Goal: Task Accomplishment & Management: Manage account settings

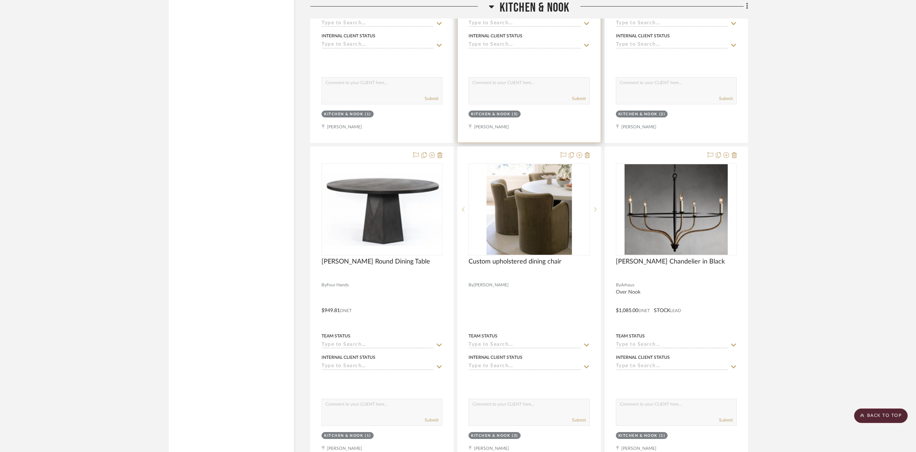
scroll to position [1742, 0]
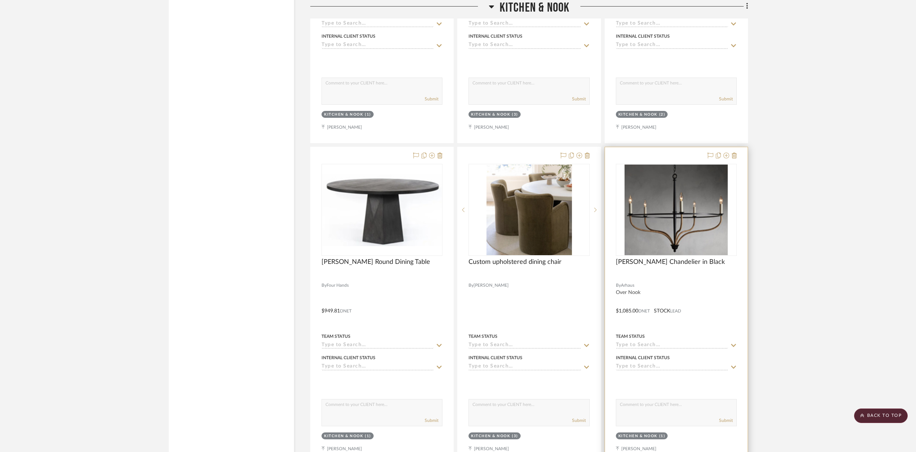
click at [666, 274] on div at bounding box center [676, 277] width 121 height 7
click at [661, 240] on img "0" at bounding box center [676, 209] width 103 height 91
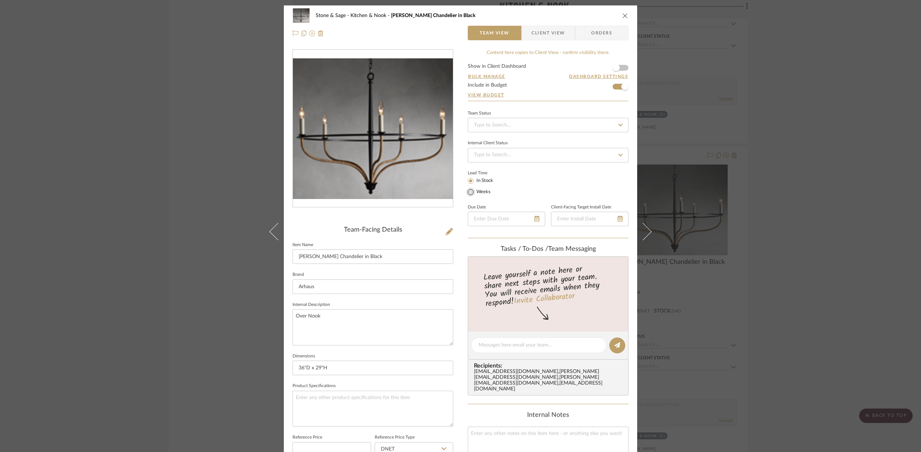
click at [471, 192] on input "Weeks" at bounding box center [470, 192] width 9 height 9
radio input "true"
click at [513, 188] on input at bounding box center [514, 191] width 19 height 10
type input "22"
click at [531, 191] on input at bounding box center [539, 191] width 19 height 10
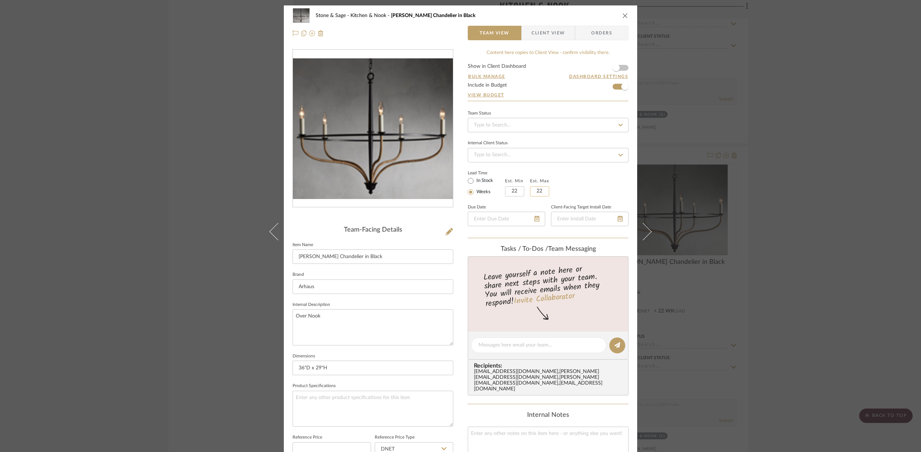
type input "22"
click at [590, 178] on div "Lead Time In Stock Weeks Est. Min 22 Est. Max 22" at bounding box center [548, 182] width 161 height 28
click at [623, 16] on icon "close" at bounding box center [626, 16] width 6 height 6
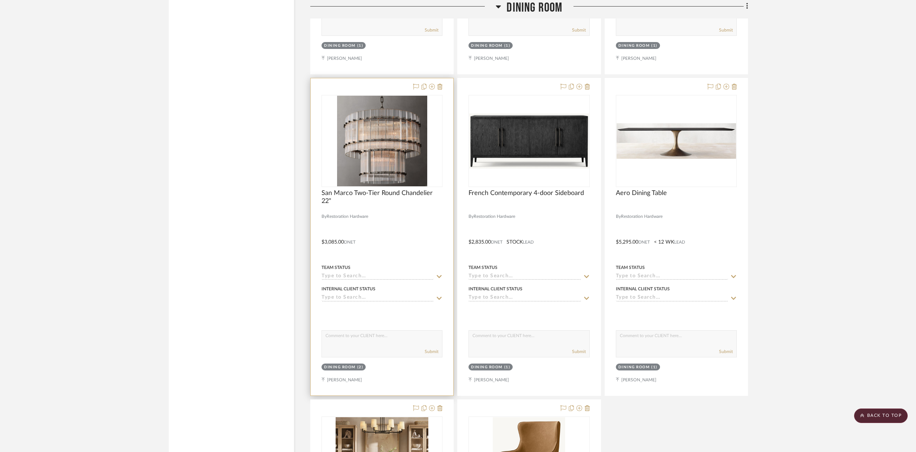
scroll to position [4595, 0]
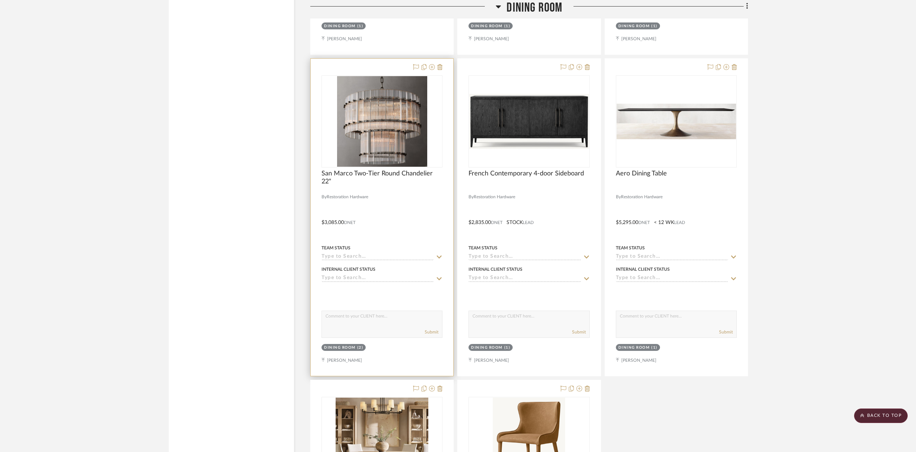
click at [406, 186] on div at bounding box center [382, 188] width 121 height 7
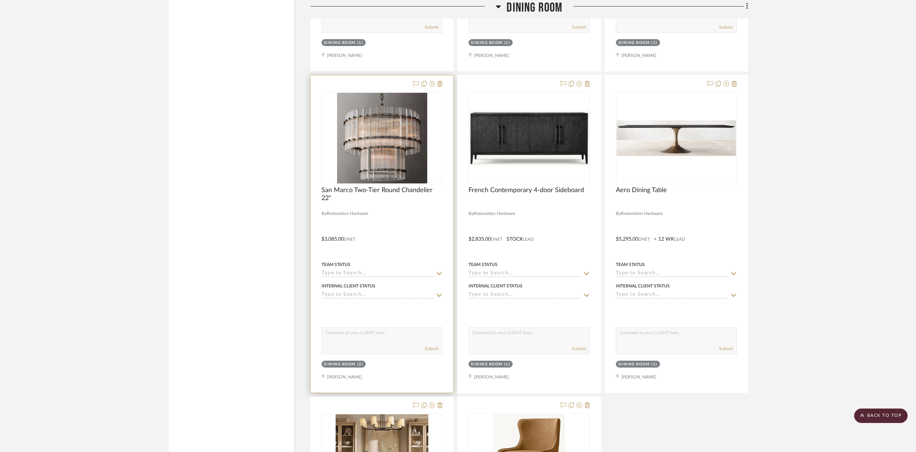
scroll to position [4581, 0]
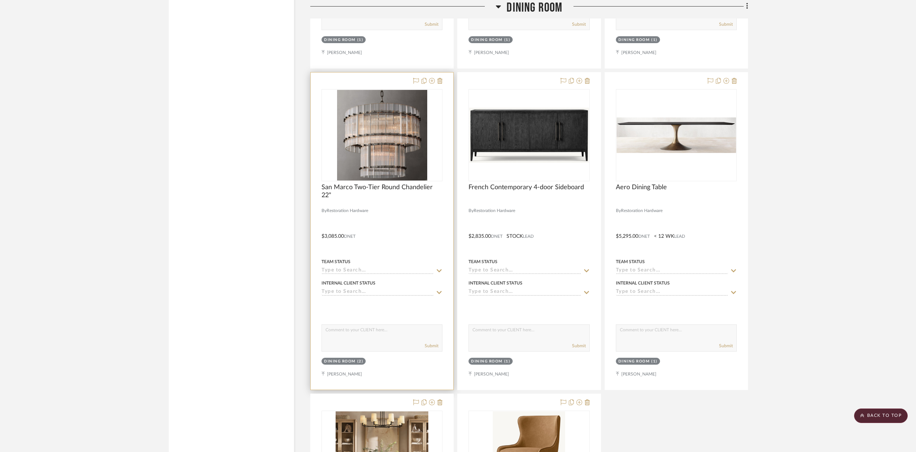
click at [386, 140] on img "0" at bounding box center [382, 135] width 90 height 91
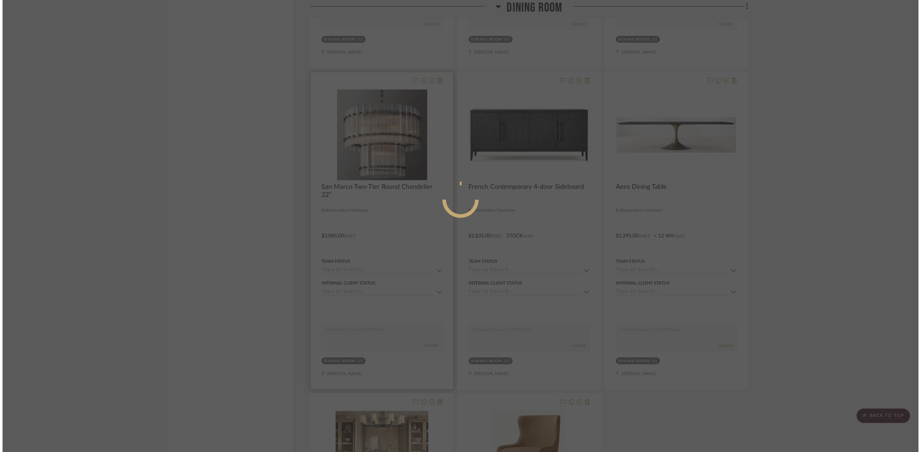
scroll to position [0, 0]
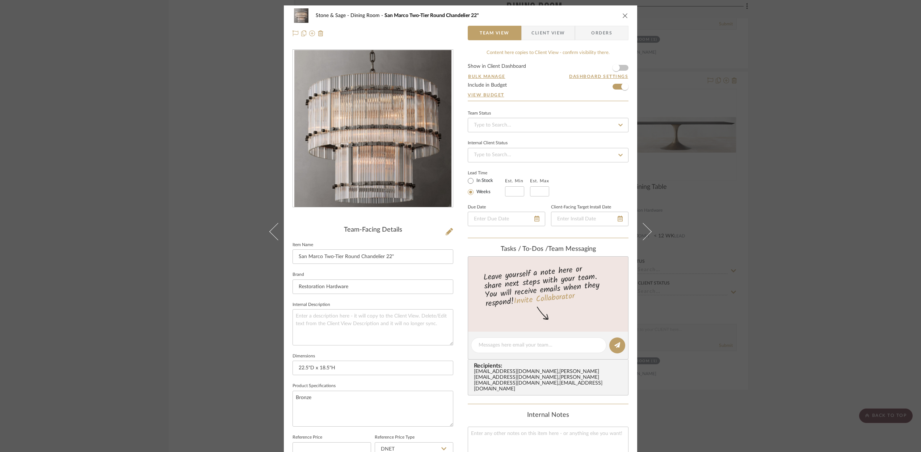
click at [618, 124] on icon at bounding box center [621, 124] width 7 height 5
click at [490, 161] on span "Ordered" at bounding box center [482, 162] width 18 height 5
type input "[DATE]"
type input "Ordered"
type input "[DATE]"
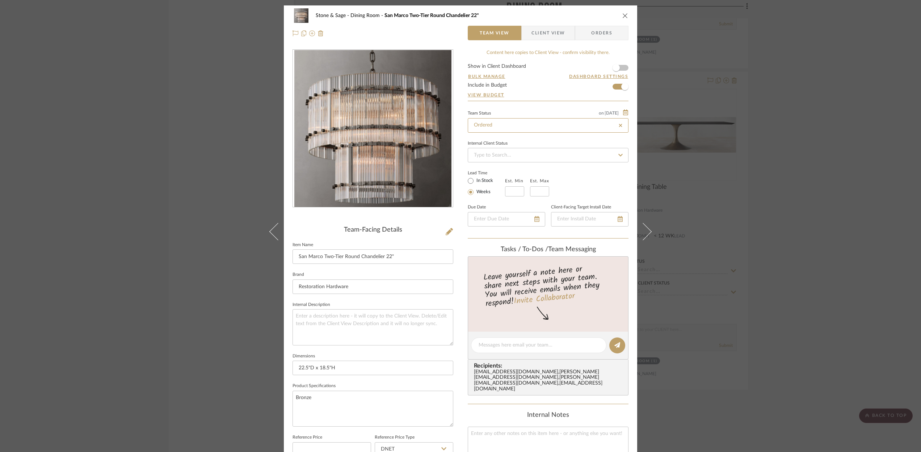
type input "Ordered"
click at [466, 181] on input "In Stock" at bounding box center [470, 180] width 9 height 9
radio input "true"
click at [470, 192] on input "Weeks" at bounding box center [470, 192] width 9 height 9
radio input "true"
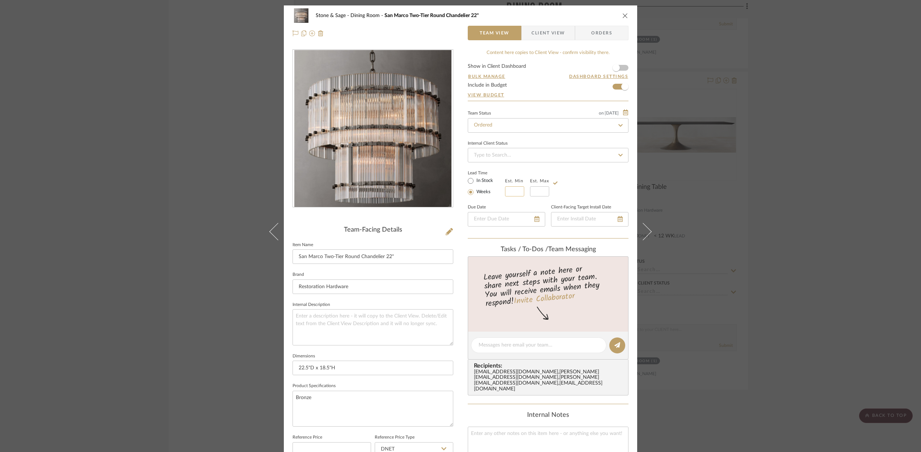
click at [511, 192] on input at bounding box center [514, 191] width 19 height 10
type input "1"
click at [471, 193] on input "Weeks" at bounding box center [470, 192] width 9 height 9
click at [468, 184] on input "In Stock" at bounding box center [470, 180] width 9 height 9
radio input "true"
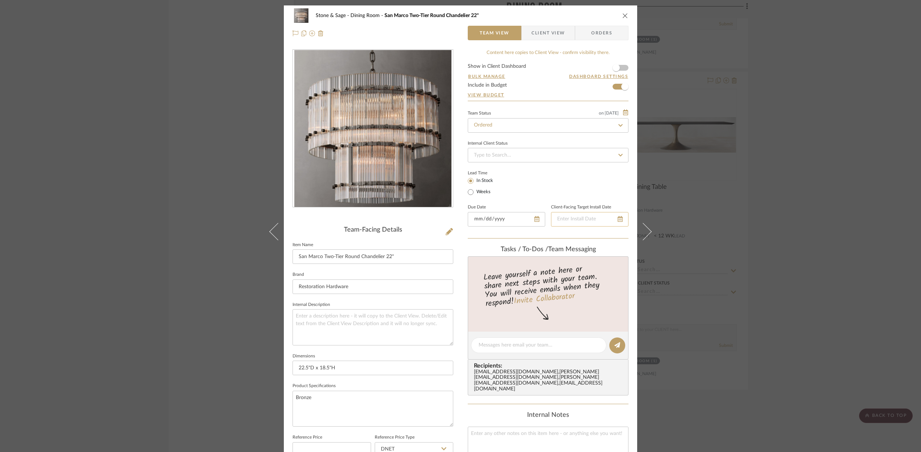
type input "[DATE]"
click at [486, 219] on input "[DATE]" at bounding box center [507, 219] width 78 height 14
type input "[DATE]"
click at [545, 16] on div "Stone & Sage Dining Room San Marco Two-Tier Round Chandelier 22"" at bounding box center [466, 15] width 301 height 5
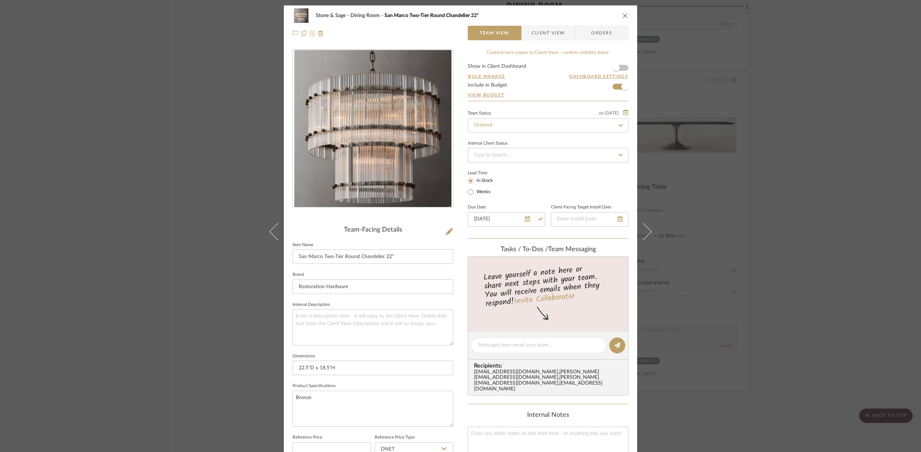
click at [623, 14] on icon "close" at bounding box center [626, 16] width 6 height 6
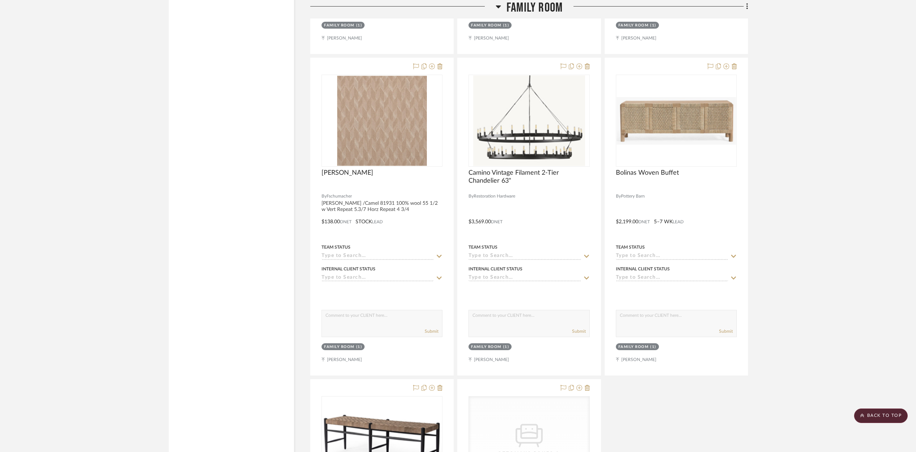
scroll to position [5694, 0]
click at [550, 192] on div at bounding box center [529, 215] width 143 height 317
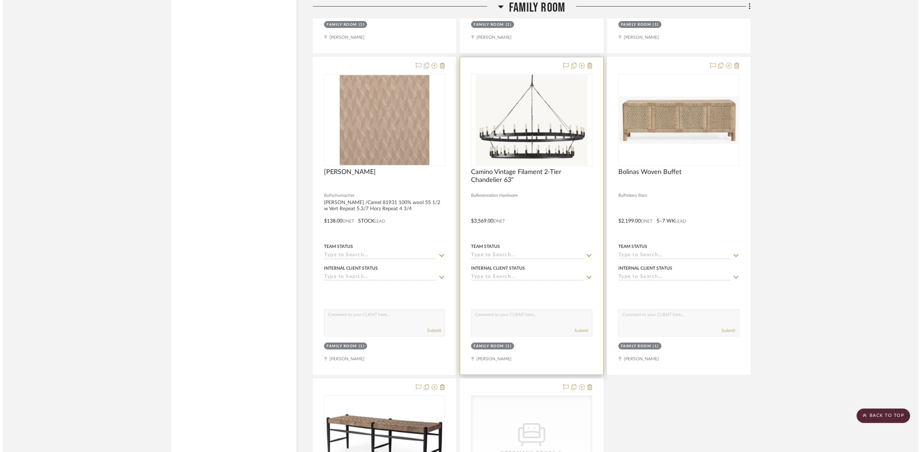
scroll to position [0, 0]
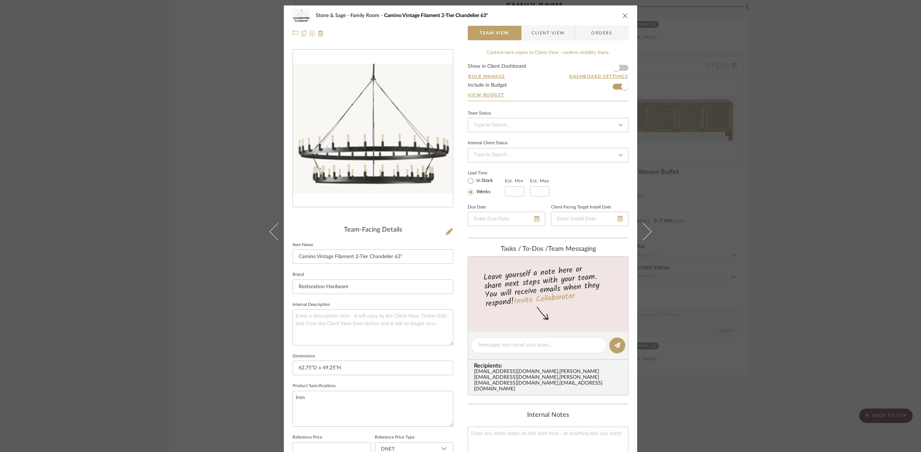
click at [618, 125] on icon at bounding box center [621, 124] width 7 height 5
click at [487, 162] on span "Ordered" at bounding box center [482, 162] width 18 height 5
type input "[DATE]"
type input "Ordered"
type input "[DATE]"
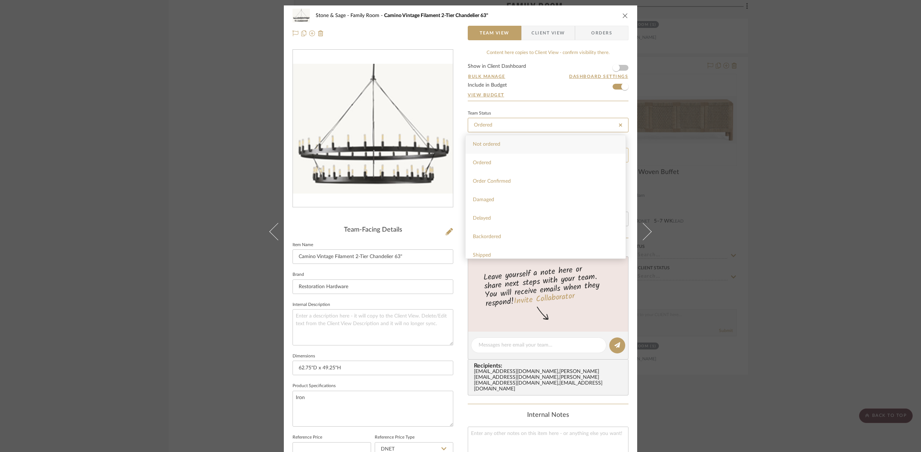
type input "Ordered"
click at [470, 184] on input "In Stock" at bounding box center [470, 180] width 9 height 9
radio input "true"
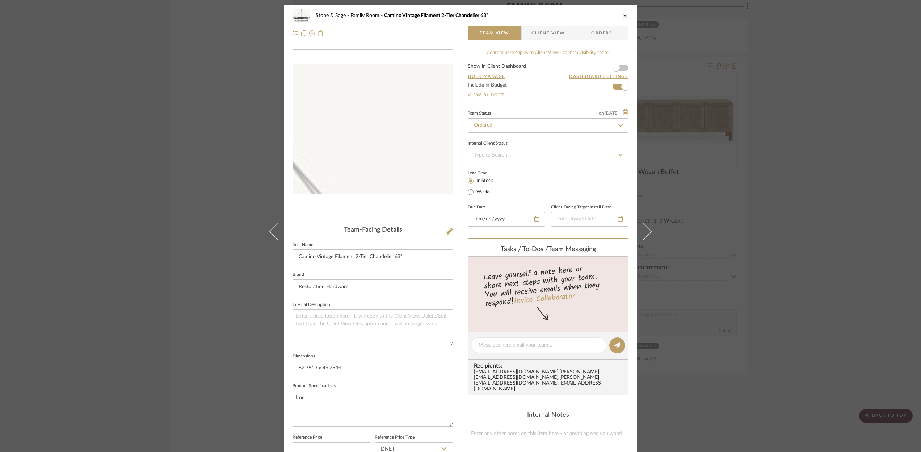
type input "[DATE]"
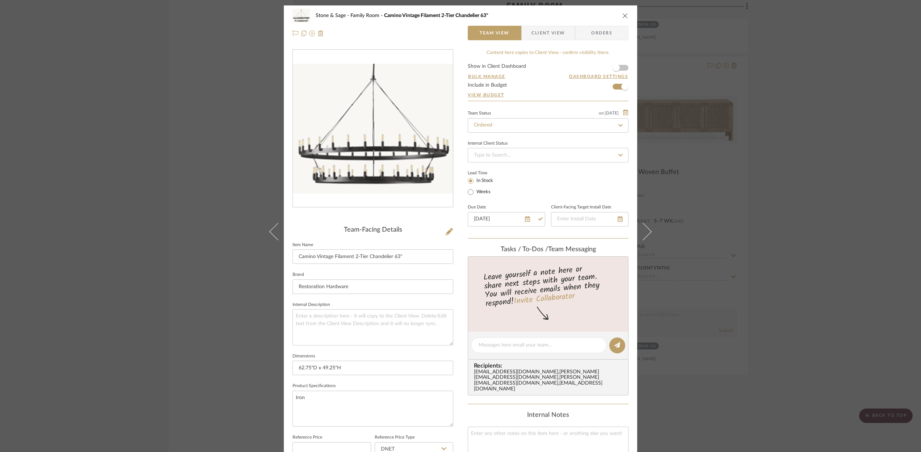
click at [623, 15] on icon "close" at bounding box center [626, 16] width 6 height 6
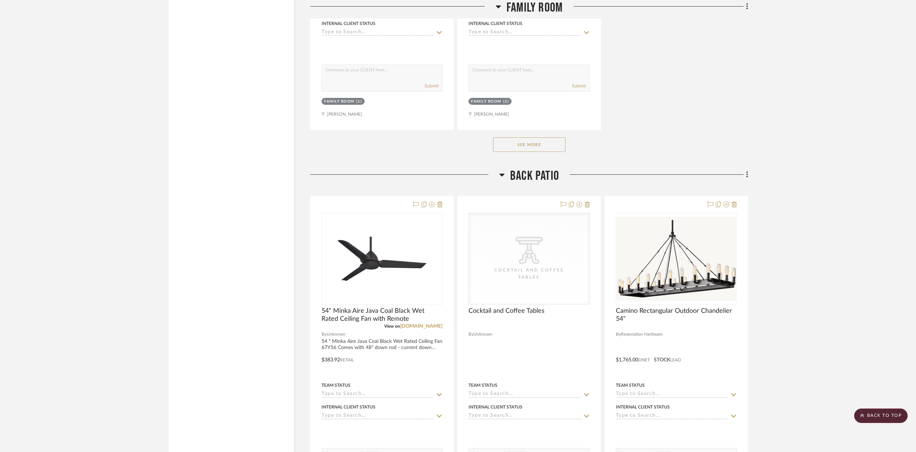
scroll to position [6255, 0]
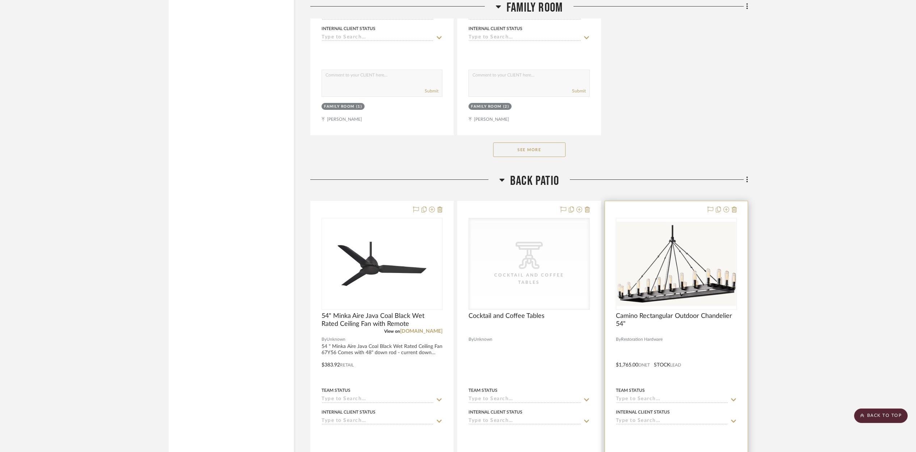
click at [696, 270] on div at bounding box center [676, 264] width 121 height 92
click at [694, 248] on img "0" at bounding box center [677, 264] width 120 height 84
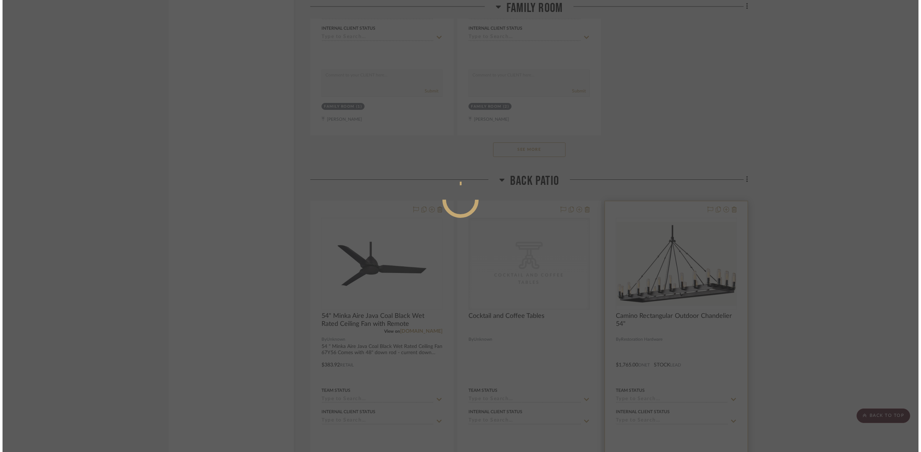
scroll to position [0, 0]
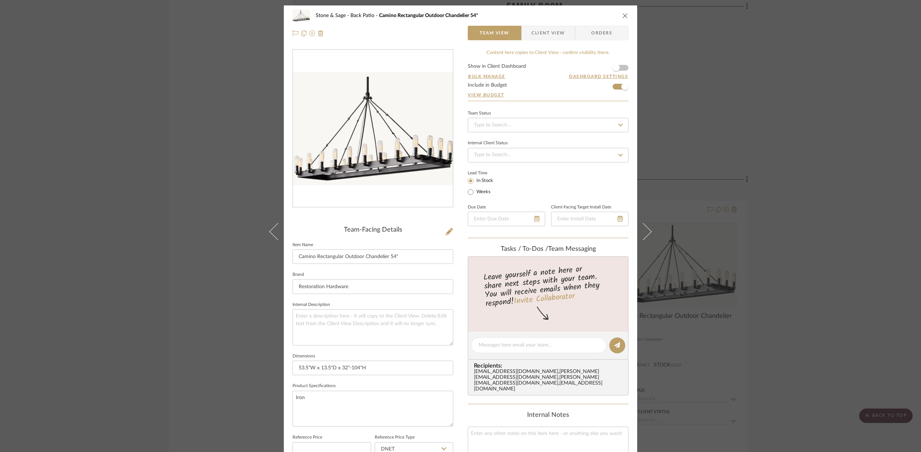
click at [621, 122] on fa-icon at bounding box center [620, 125] width 11 height 9
click at [497, 163] on div "Ordered" at bounding box center [546, 163] width 160 height 18
type input "[DATE]"
type input "Ordered"
type input "[DATE]"
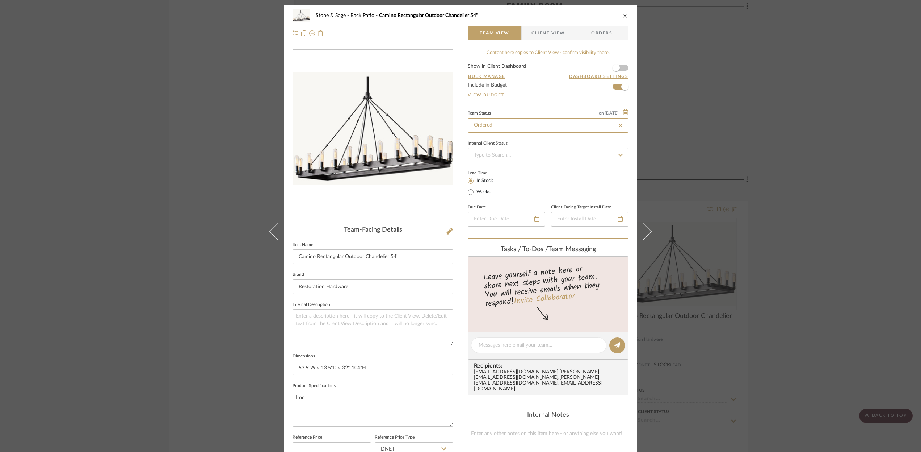
type input "Ordered"
type input "[DATE]"
click at [623, 15] on icon "close" at bounding box center [626, 16] width 6 height 6
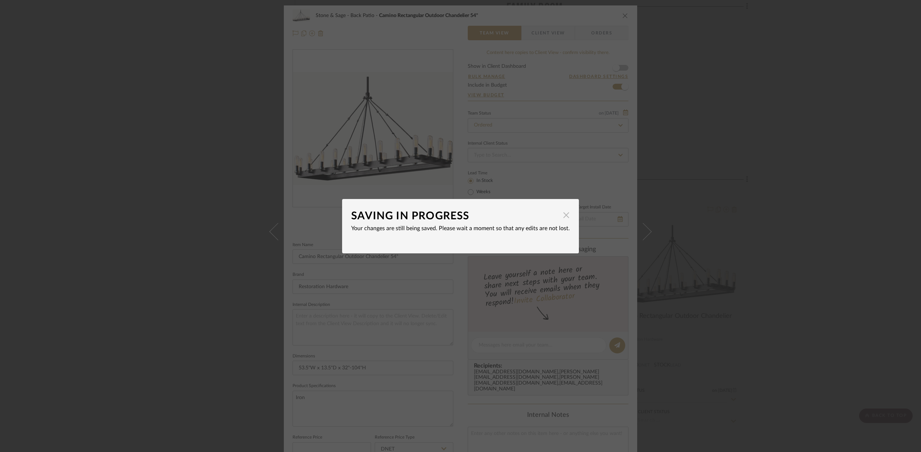
click at [560, 216] on span "button" at bounding box center [566, 215] width 14 height 14
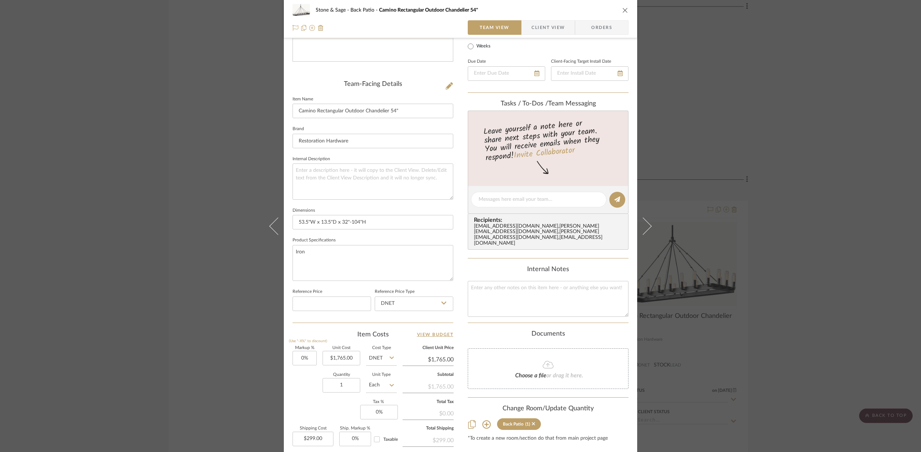
scroll to position [145, 0]
click at [625, 12] on icon "close" at bounding box center [626, 10] width 6 height 6
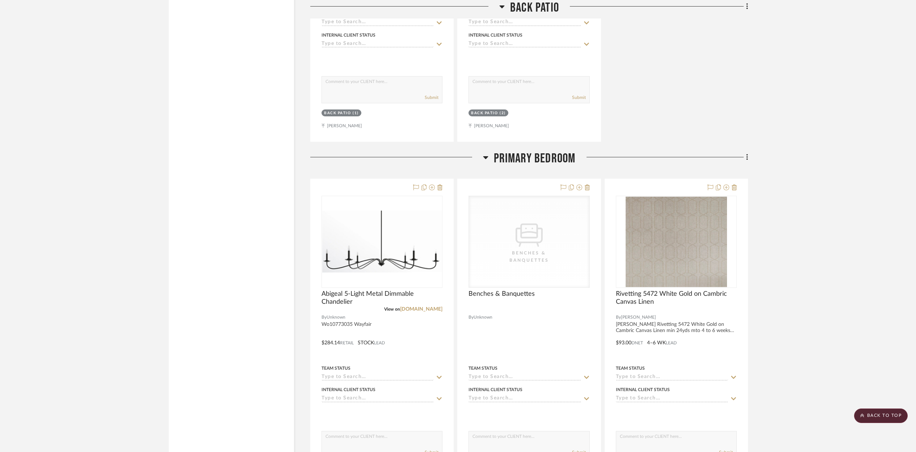
scroll to position [6954, 0]
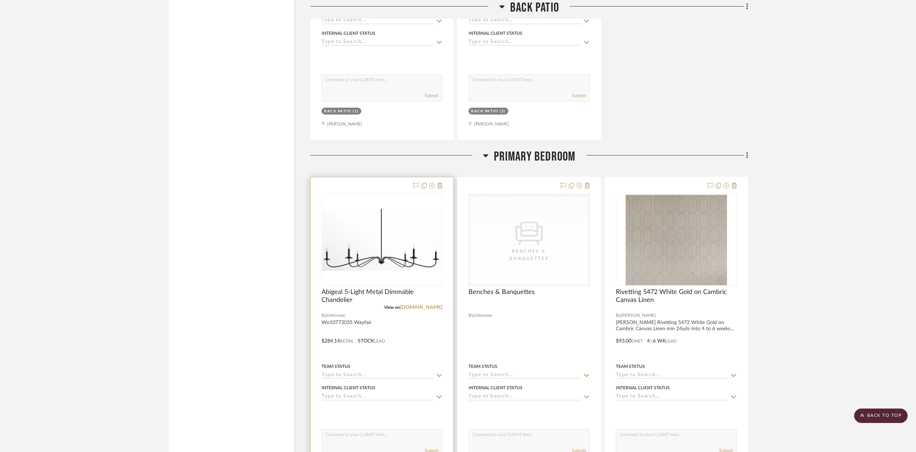
click at [391, 264] on div "0" at bounding box center [382, 239] width 120 height 91
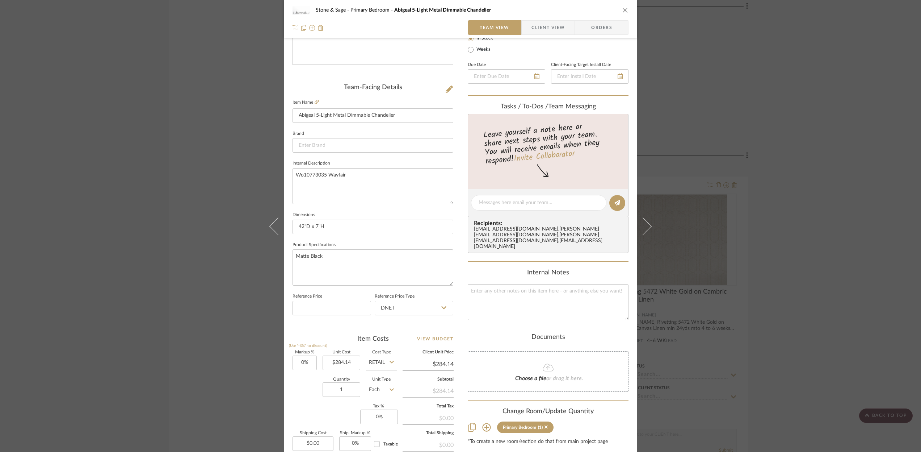
scroll to position [221, 0]
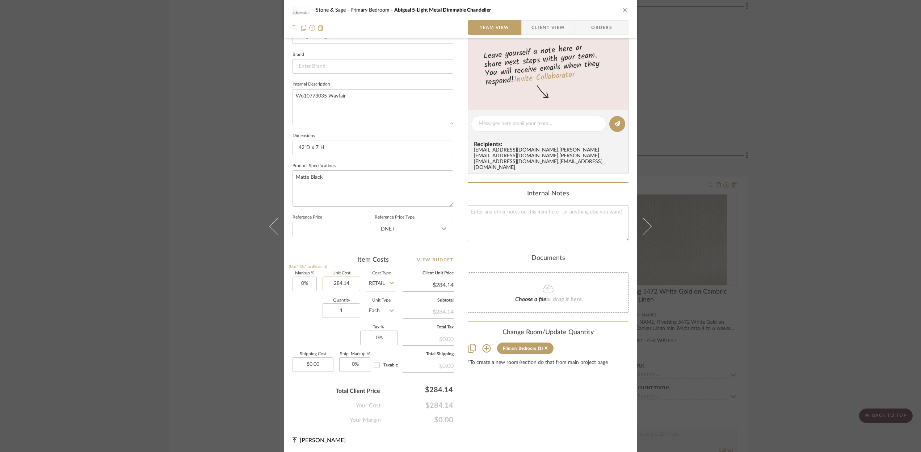
click at [339, 286] on input "284.14" at bounding box center [342, 283] width 38 height 14
type input "$284.14"
click at [465, 164] on div "Stone & Sage Primary Bedroom Abigeal 5-Light Metal Dimmable Chandelier Team Vie…" at bounding box center [460, 118] width 353 height 669
click at [461, 164] on div "Stone & Sage Primary Bedroom Abigeal 5-Light Metal Dimmable Chandelier Team Vie…" at bounding box center [460, 118] width 353 height 669
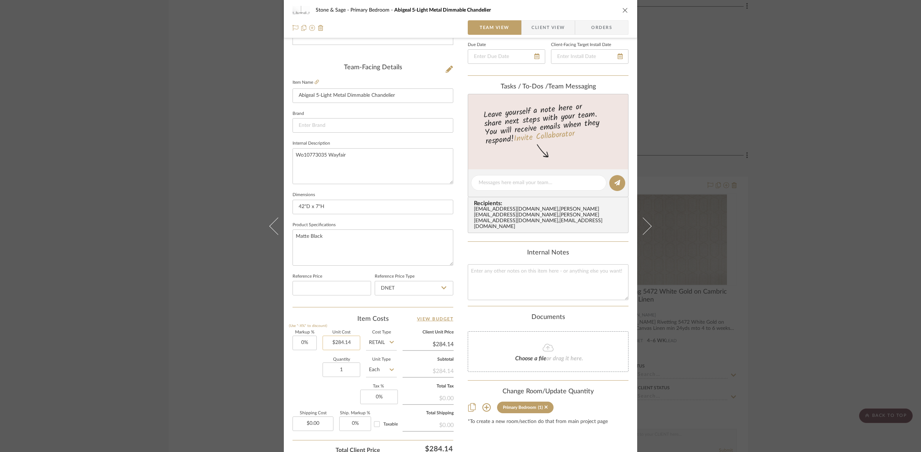
scroll to position [0, 0]
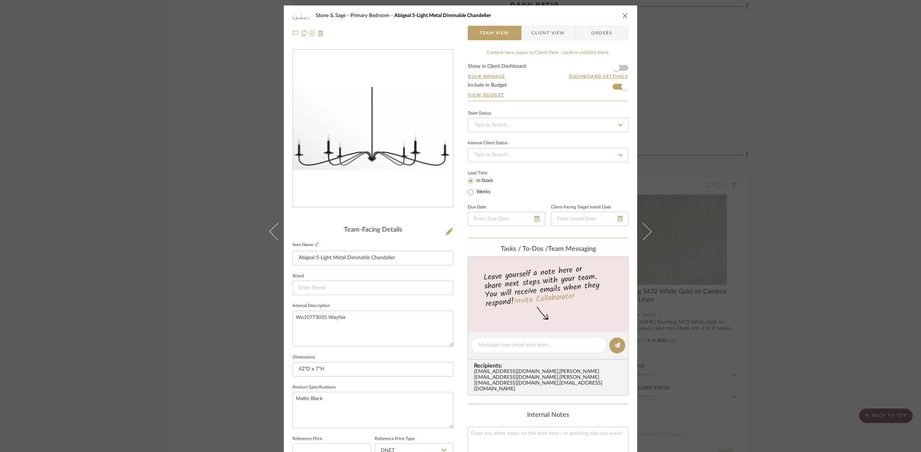
click at [618, 124] on icon at bounding box center [621, 124] width 7 height 5
click at [478, 161] on span "Ordered" at bounding box center [482, 162] width 18 height 5
type input "[DATE]"
type input "Ordered"
type input "[DATE]"
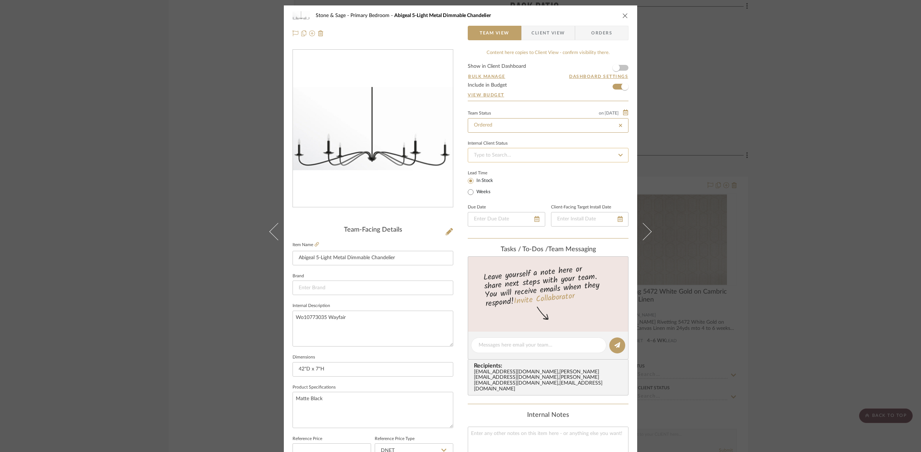
type input "Ordered"
click at [626, 15] on button "close" at bounding box center [625, 15] width 7 height 7
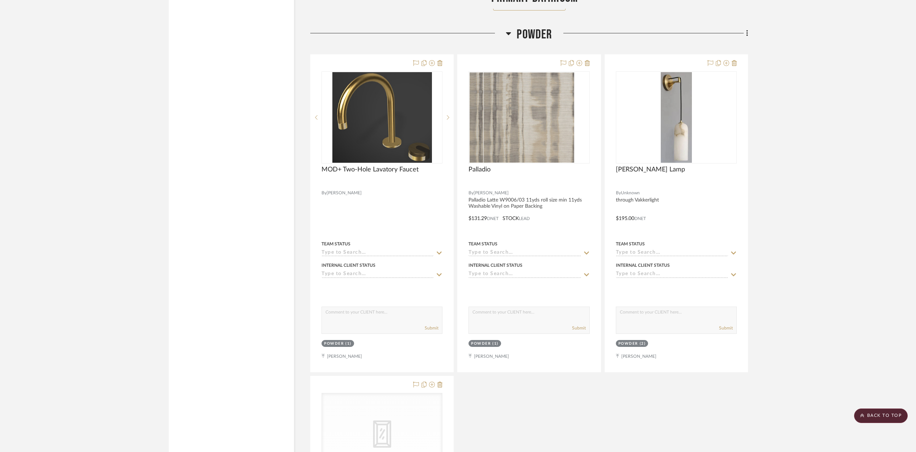
scroll to position [9129, 0]
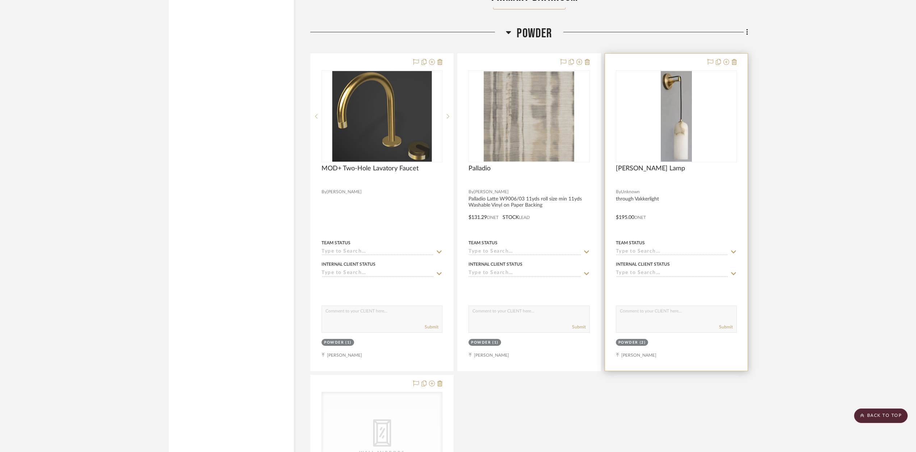
click at [702, 218] on div at bounding box center [676, 212] width 143 height 317
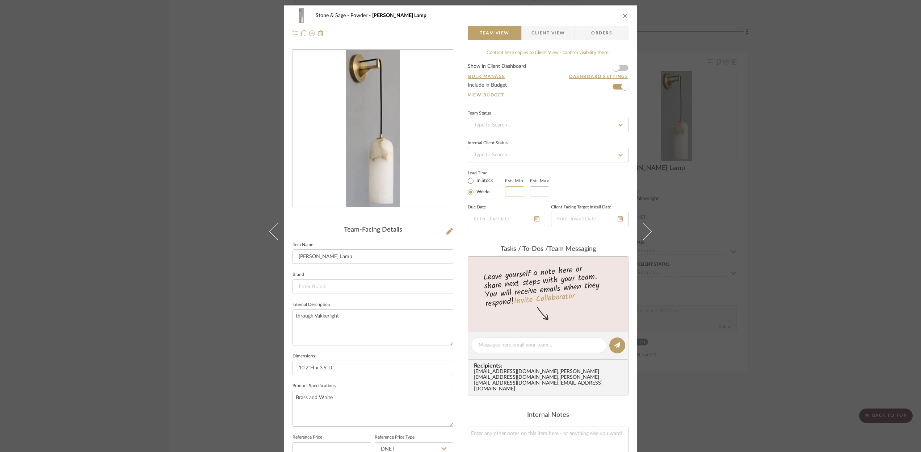
click at [516, 191] on input at bounding box center [514, 191] width 19 height 10
type input "4"
click at [538, 190] on input at bounding box center [539, 191] width 19 height 10
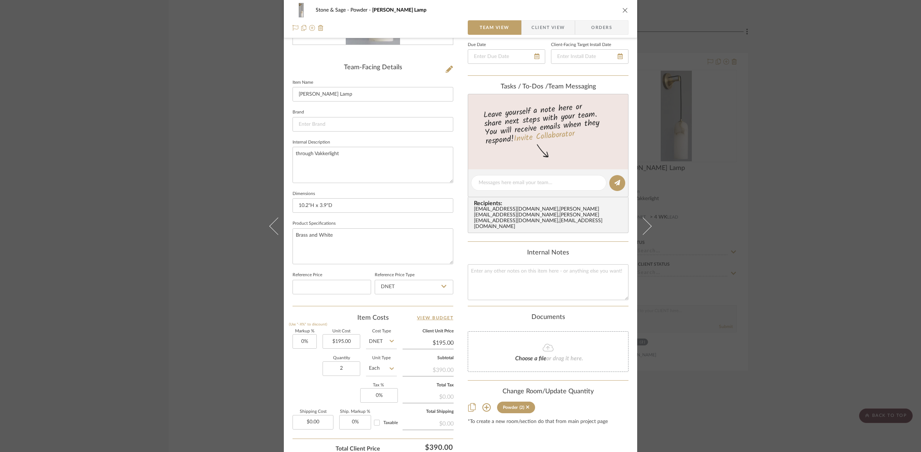
scroll to position [220, 0]
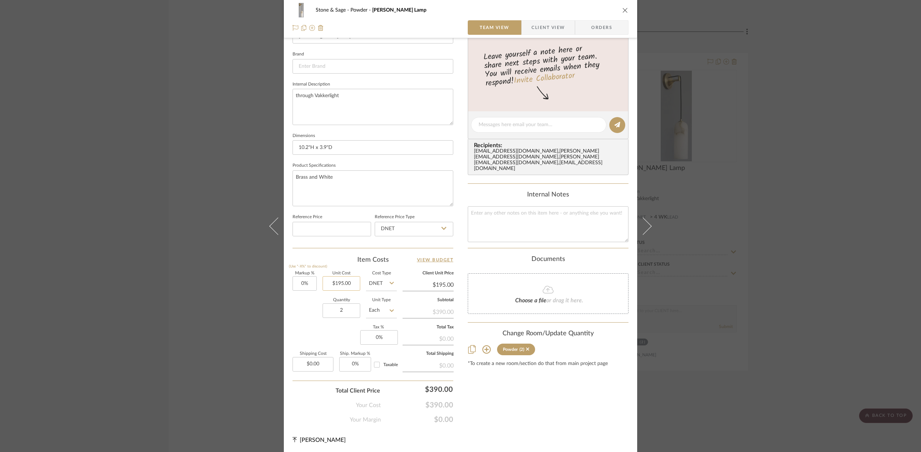
type input "6"
type input "195.00"
click at [353, 284] on input "195.00" at bounding box center [342, 283] width 38 height 14
type input "$210.00"
click at [321, 331] on div "Markup % (Use "-X%" to discount) 0% Unit Cost $210.00 Cost Type DNET Client Uni…" at bounding box center [373, 324] width 161 height 106
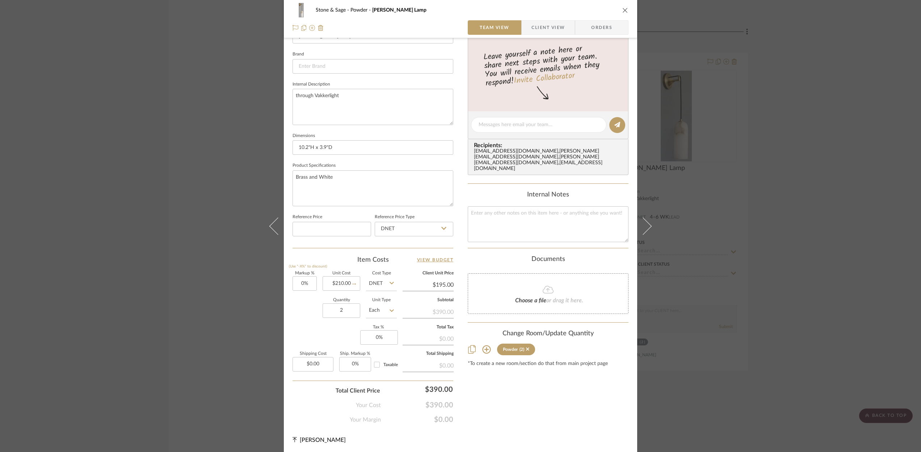
type input "$210.00"
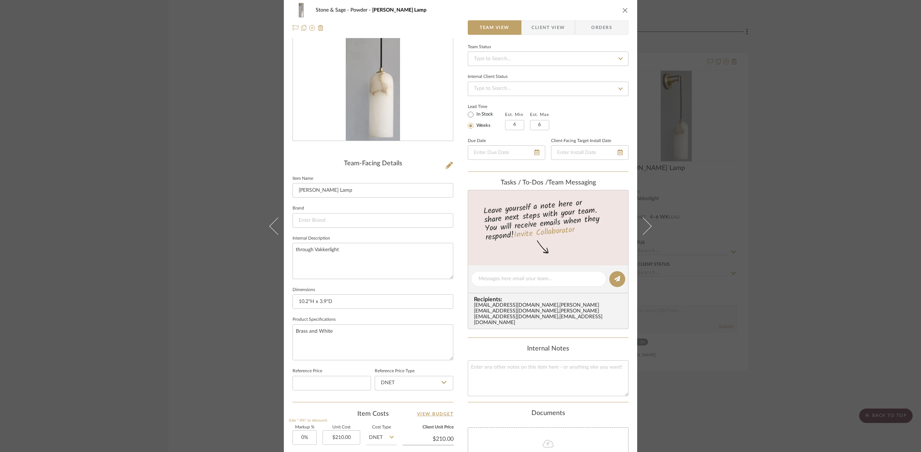
scroll to position [0, 0]
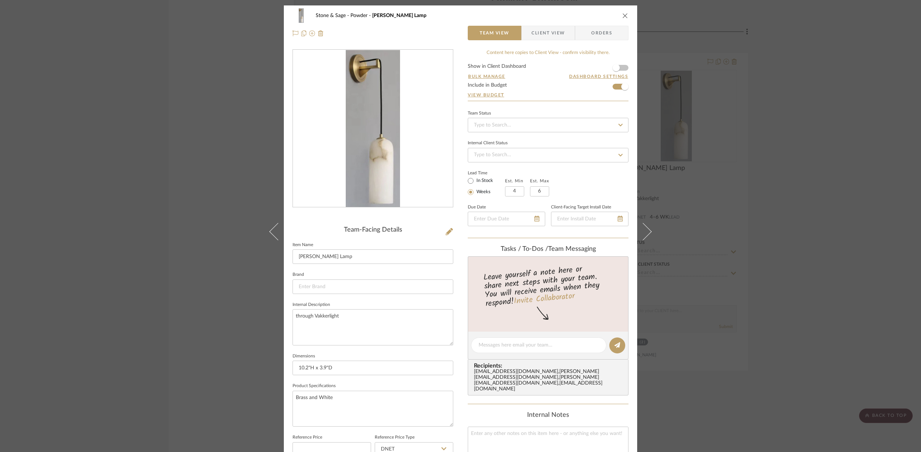
click at [618, 122] on icon at bounding box center [621, 124] width 7 height 5
click at [493, 166] on div "Ordered" at bounding box center [546, 163] width 160 height 18
type input "[DATE]"
type input "Ordered"
type input "[DATE]"
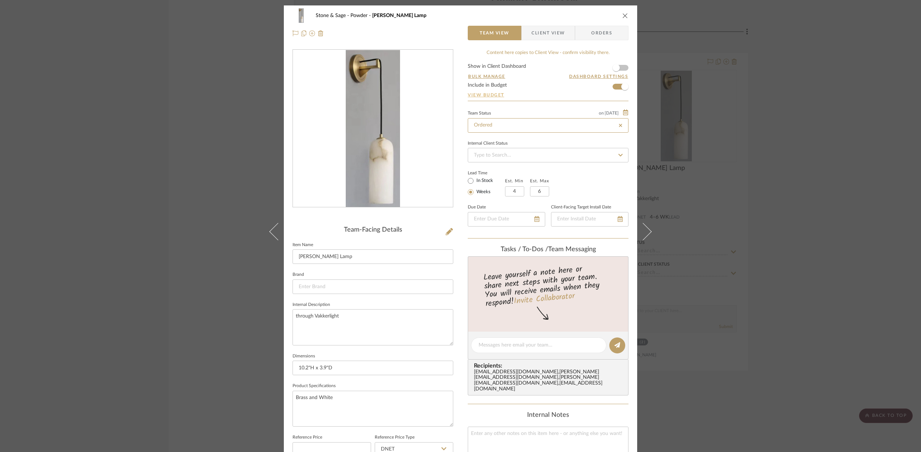
type input "Ordered"
click at [623, 18] on icon "close" at bounding box center [626, 16] width 6 height 6
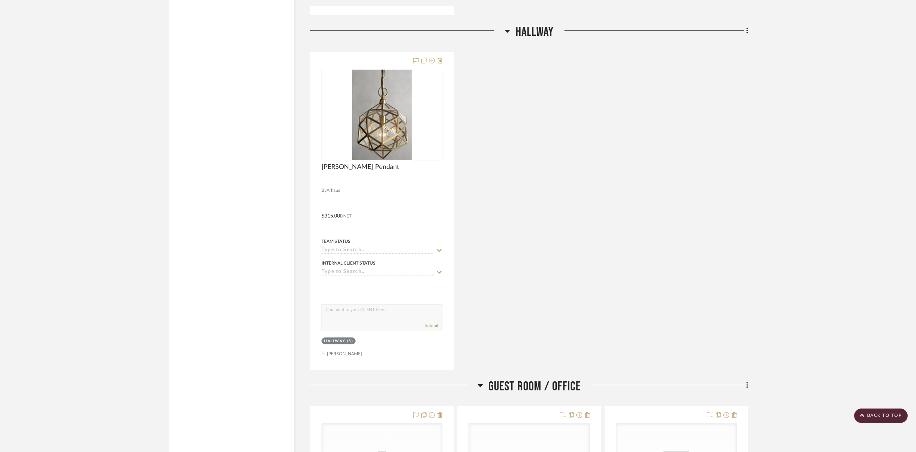
scroll to position [9815, 0]
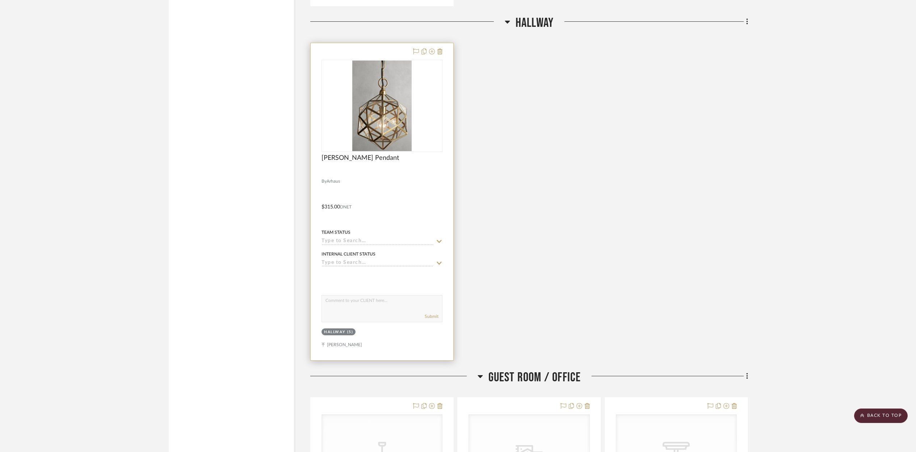
click at [397, 194] on div at bounding box center [382, 201] width 143 height 317
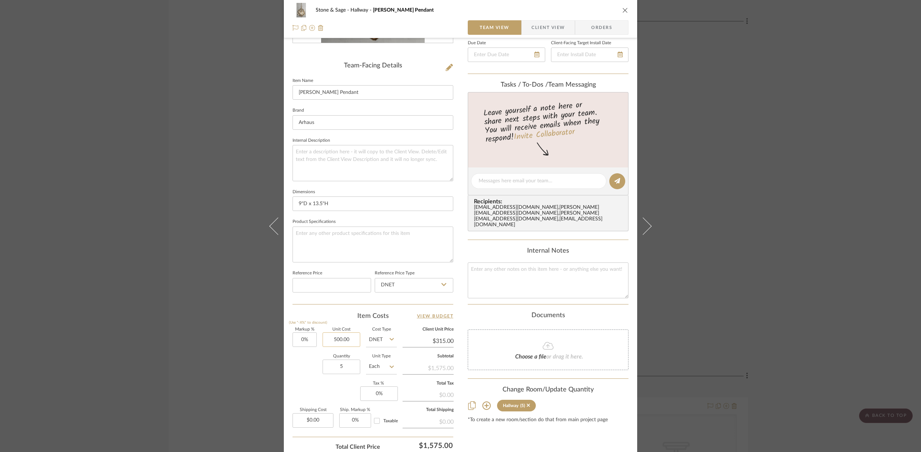
scroll to position [220, 0]
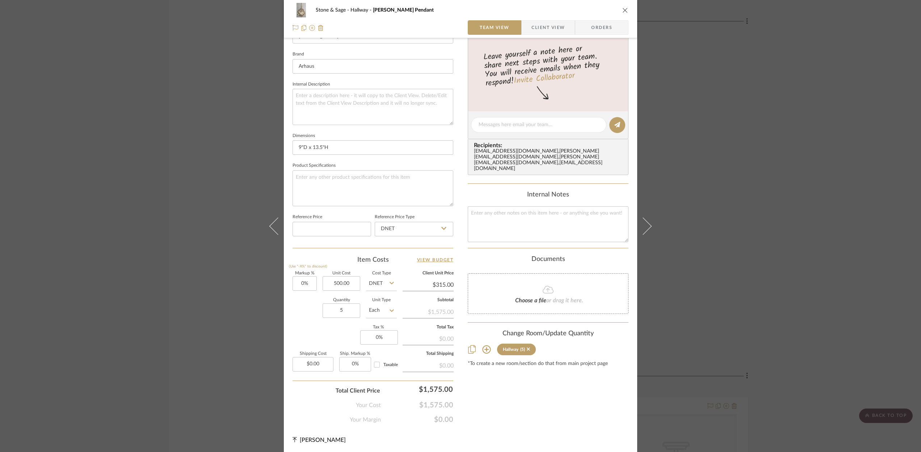
type input "$500.00"
click at [503, 407] on div "Content here copies to Client View - confirm visibility there. Show in Client D…" at bounding box center [548, 126] width 161 height 595
type input "$500.00"
